Goal: Information Seeking & Learning: Check status

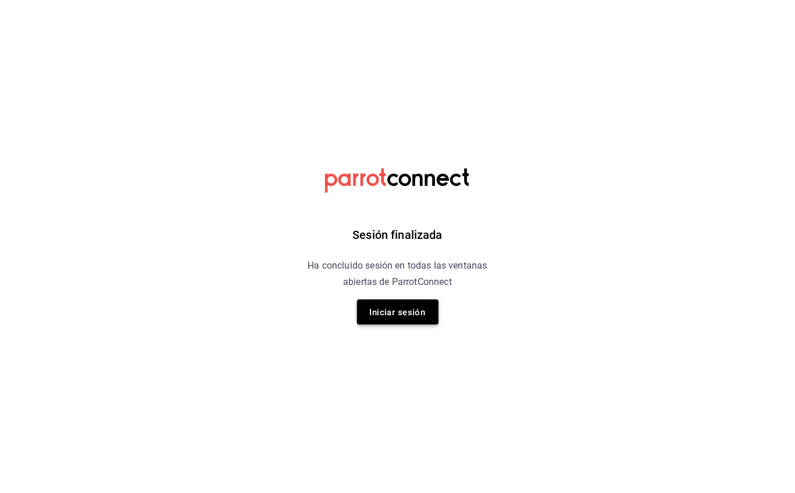
click at [396, 316] on font "Iniciar sesión" at bounding box center [398, 312] width 56 height 10
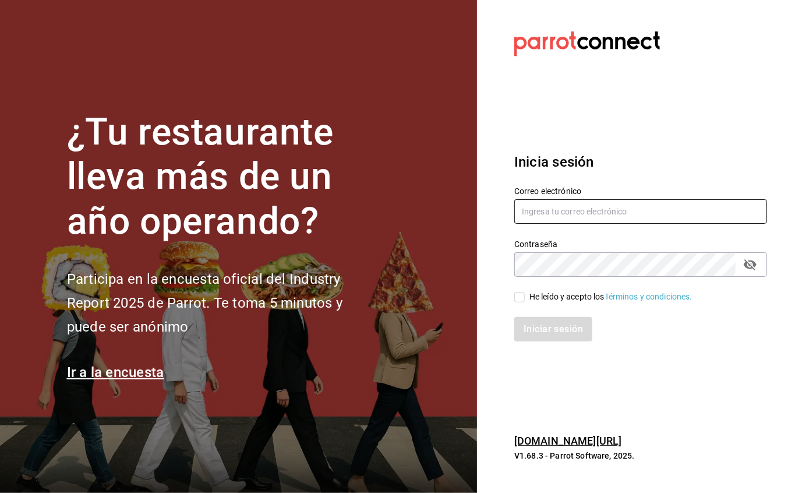
type input "[EMAIL_ADDRESS][DOMAIN_NAME]"
click at [516, 292] on input "He leído y acepto los Términos y condiciones." at bounding box center [519, 297] width 10 height 10
checkbox input "true"
click at [546, 320] on button "Iniciar sesión" at bounding box center [553, 329] width 79 height 24
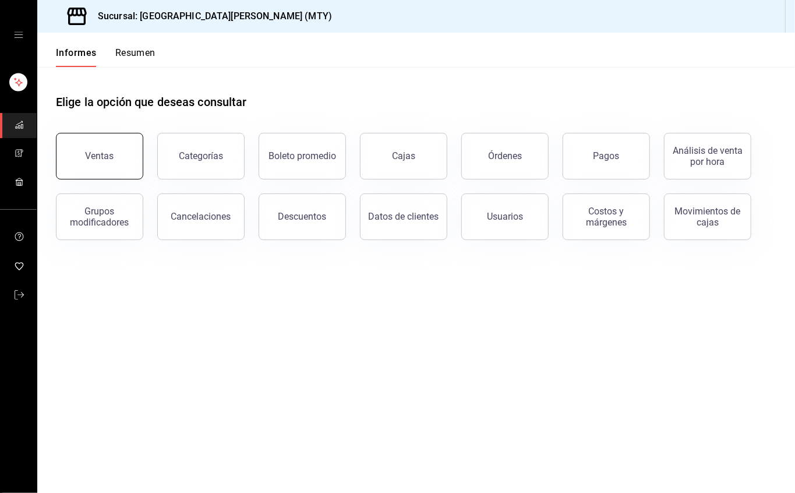
click at [115, 159] on button "Ventas" at bounding box center [99, 156] width 87 height 47
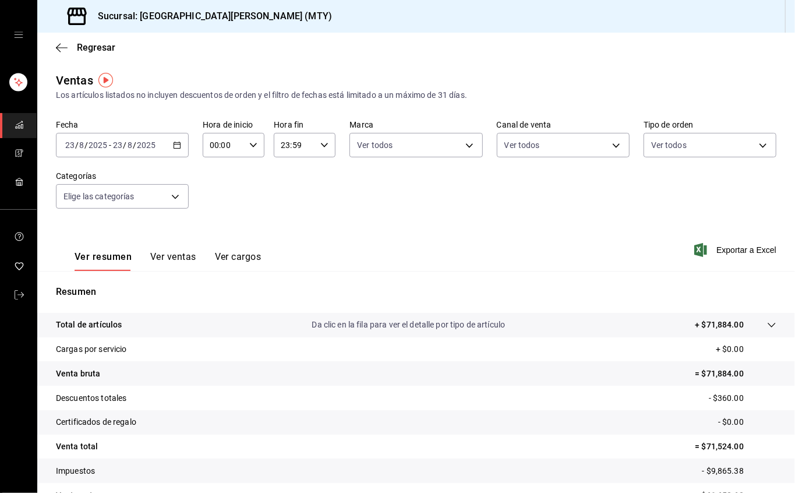
click at [294, 144] on input "23:59" at bounding box center [295, 144] width 42 height 23
click at [291, 223] on button "17" at bounding box center [286, 227] width 26 height 23
type input "17:59"
